Goal: Navigation & Orientation: Find specific page/section

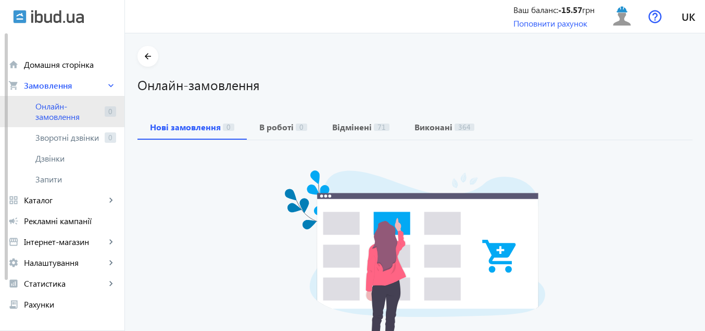
click at [61, 104] on span "Онлайн-замовлення" at bounding box center [67, 111] width 65 height 21
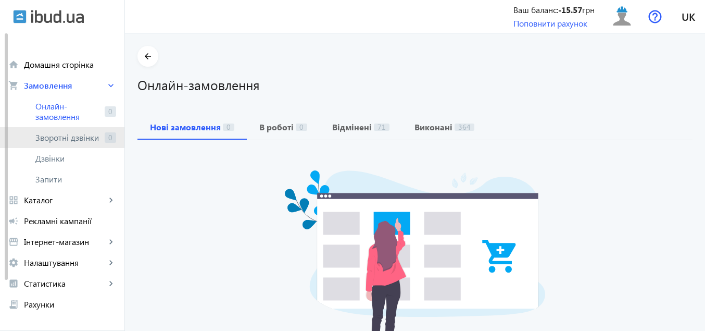
click at [60, 135] on span "Зворотні дзвінки" at bounding box center [67, 137] width 65 height 10
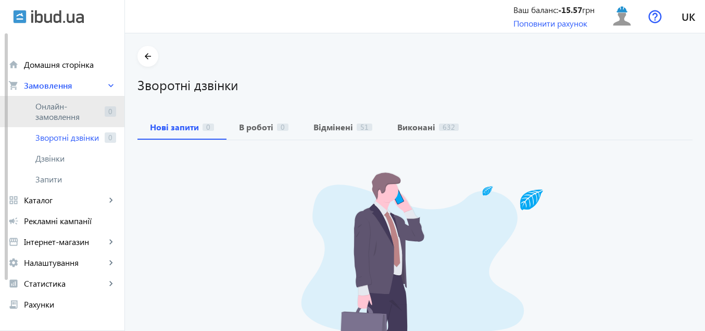
click at [79, 111] on span "Онлайн-замовлення" at bounding box center [67, 111] width 65 height 21
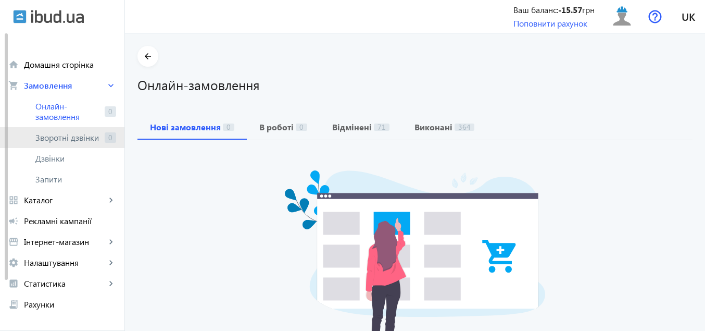
click at [79, 136] on span "Зворотні дзвінки" at bounding box center [67, 137] width 65 height 10
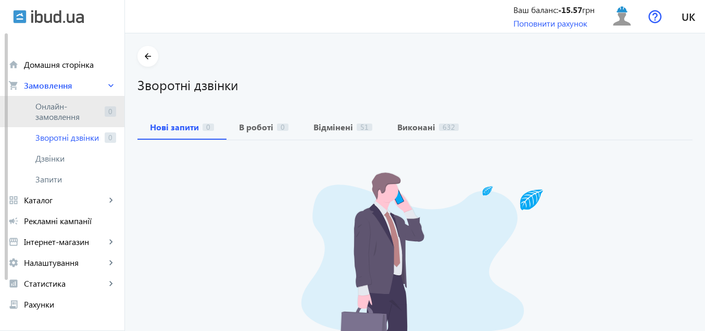
click at [74, 109] on span "Онлайн-замовлення" at bounding box center [67, 111] width 65 height 21
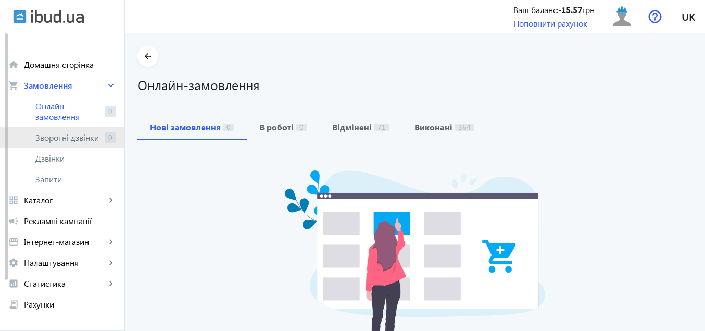
click at [78, 139] on span "Зворотні дзвінки" at bounding box center [67, 137] width 65 height 10
